Goal: Navigation & Orientation: Find specific page/section

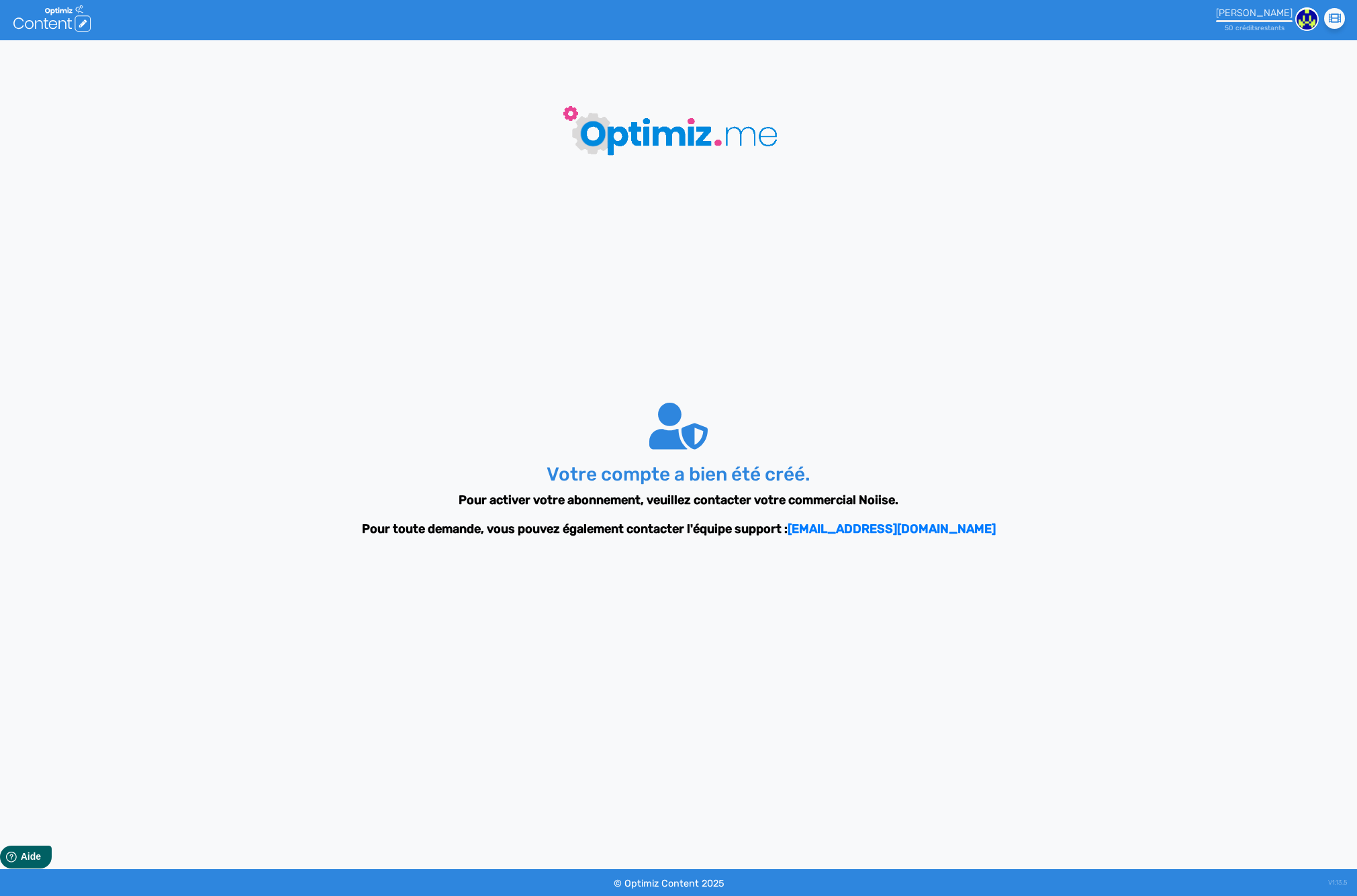
click at [1274, 23] on div "50 crédit s restant s" at bounding box center [1254, 24] width 76 height 16
drag, startPoint x: 1038, startPoint y: 145, endPoint x: 1005, endPoint y: 145, distance: 33.0
click at [1038, 145] on button "Back Office" at bounding box center [1123, 144] width 358 height 19
click at [63, 17] on icon ".cls-1 { fill: #fff; } logos_optimized_solutions" at bounding box center [52, 18] width 77 height 26
